Goal: Subscribe to service/newsletter

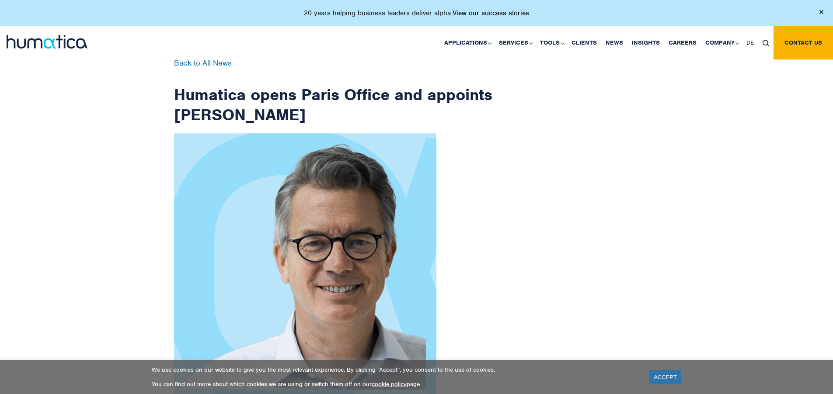
scroll to position [1395, 0]
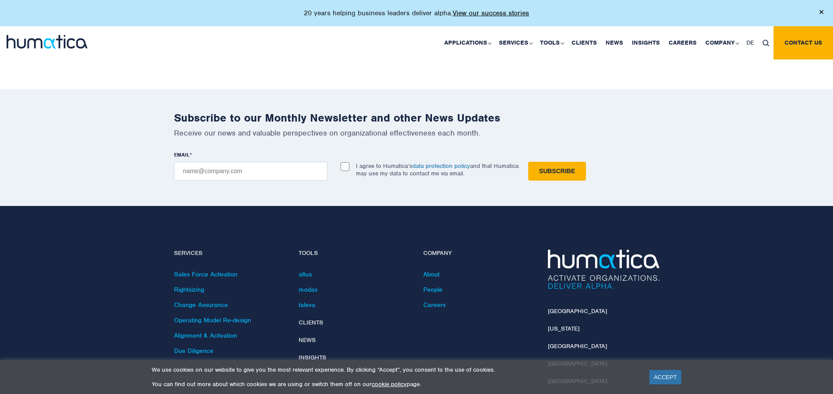
checkbox input "true"
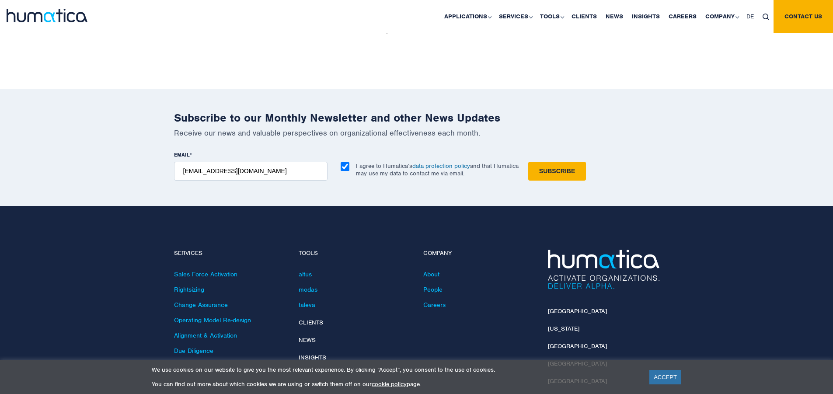
type input "[EMAIL_ADDRESS][DOMAIN_NAME]"
click at [528, 162] on input "Subscribe" at bounding box center [557, 171] width 58 height 19
